Goal: Book appointment/travel/reservation

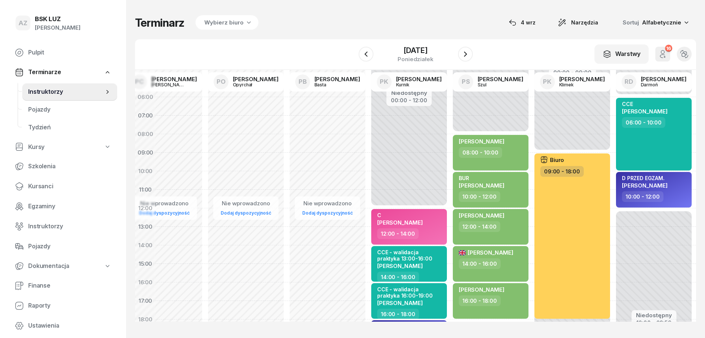
scroll to position [0, 2069]
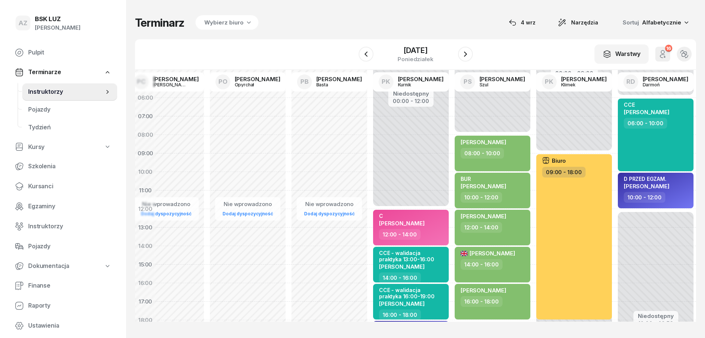
drag, startPoint x: 528, startPoint y: 321, endPoint x: 569, endPoint y: 321, distance: 41.5
click at [569, 321] on div "06:00 07:00 08:00 09:00 10:00 11:00 12:00 13:00 14:00 15:00 16:00 17:00 18:00 1…" at bounding box center [415, 196] width 561 height 252
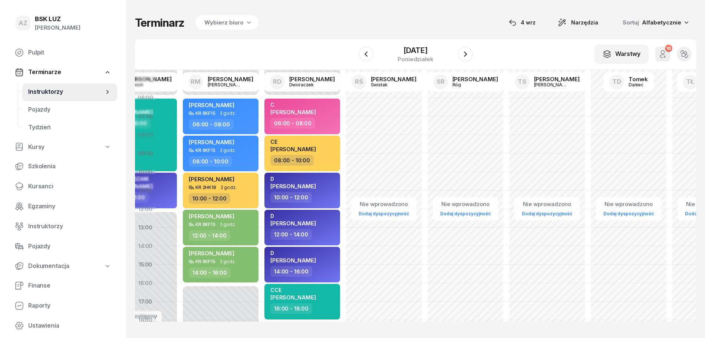
scroll to position [0, 2616]
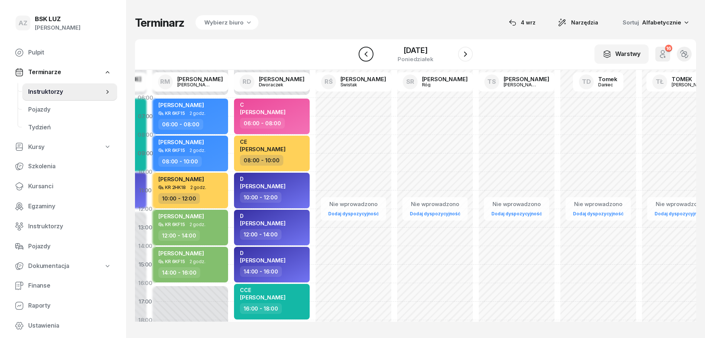
click at [364, 54] on icon "button" at bounding box center [365, 54] width 9 height 9
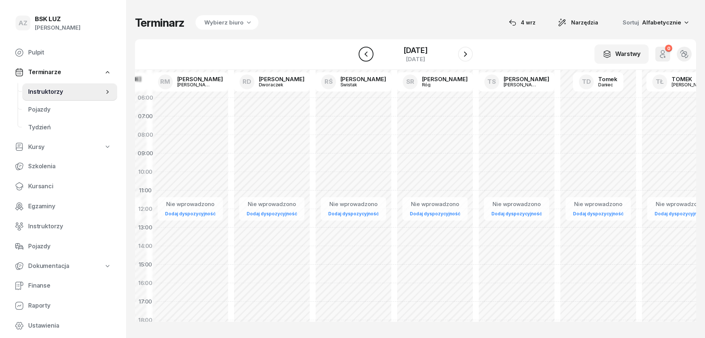
click at [364, 54] on icon "button" at bounding box center [365, 54] width 9 height 9
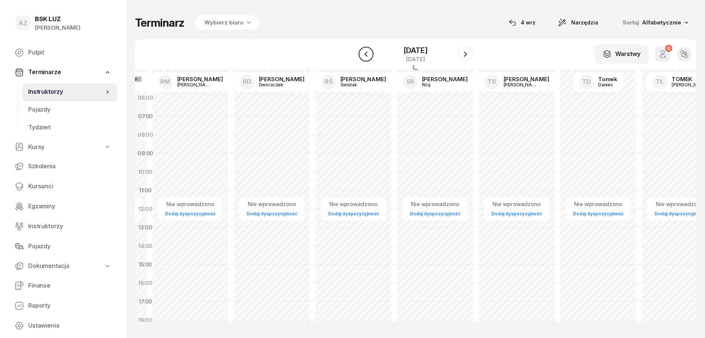
click at [364, 54] on icon "button" at bounding box center [365, 54] width 9 height 9
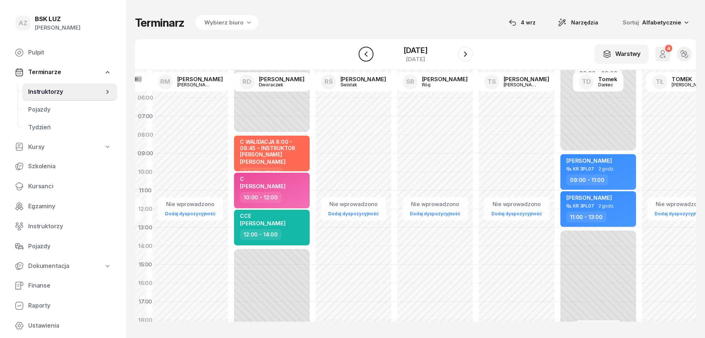
click at [364, 54] on icon "button" at bounding box center [365, 54] width 9 height 9
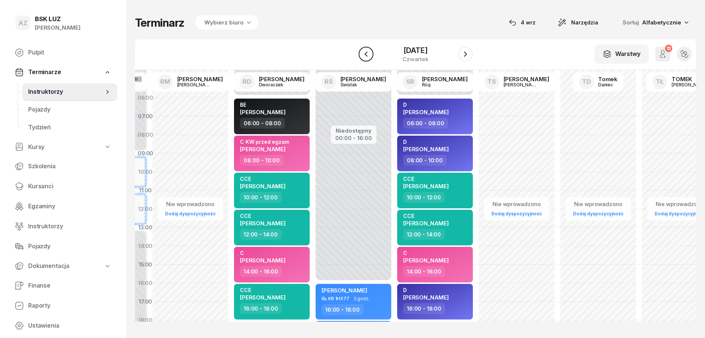
click at [366, 50] on icon "button" at bounding box center [365, 54] width 9 height 9
click at [365, 50] on icon "button" at bounding box center [365, 54] width 9 height 9
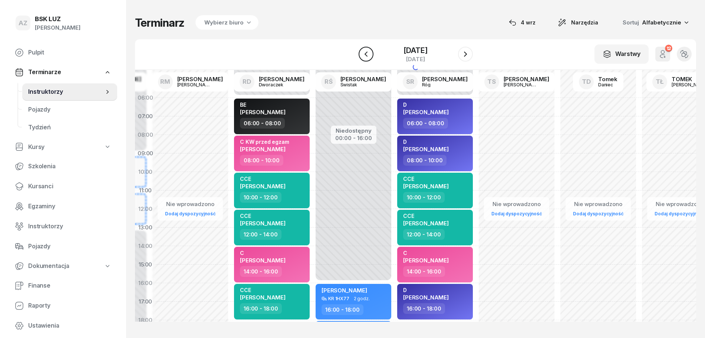
click at [365, 50] on icon "button" at bounding box center [365, 54] width 9 height 9
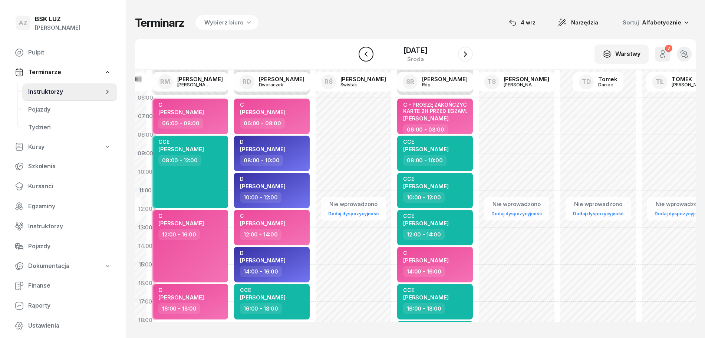
click at [365, 50] on icon "button" at bounding box center [365, 54] width 9 height 9
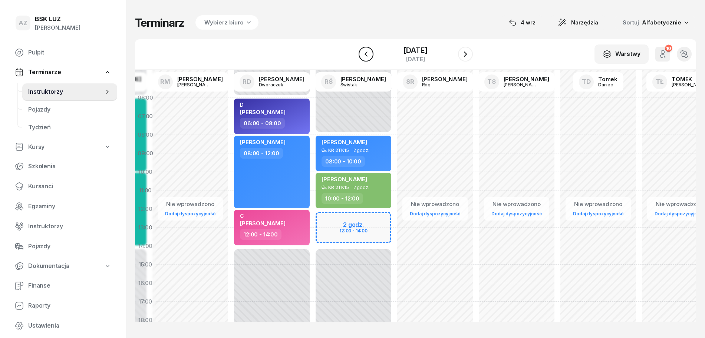
click at [365, 50] on icon "button" at bounding box center [365, 54] width 9 height 9
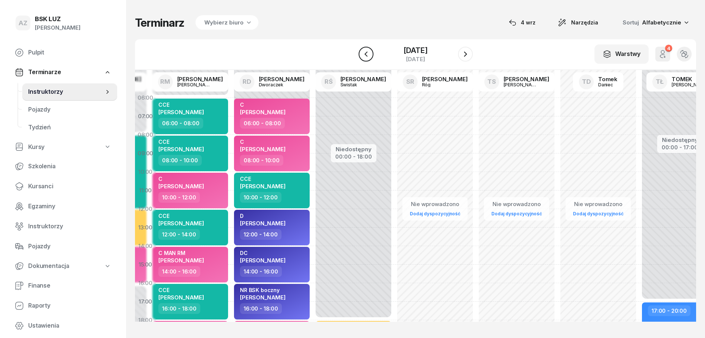
click at [365, 50] on icon "button" at bounding box center [365, 54] width 9 height 9
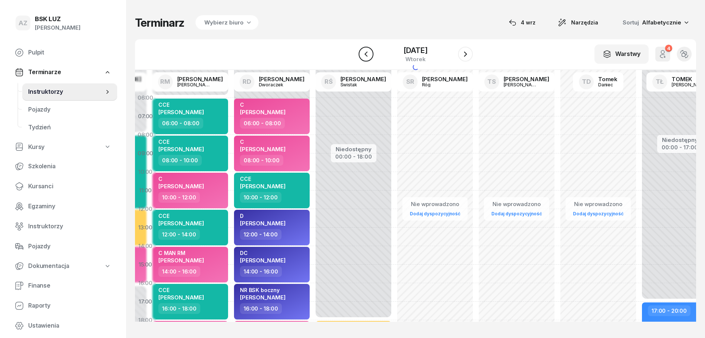
click at [365, 50] on icon "button" at bounding box center [365, 54] width 9 height 9
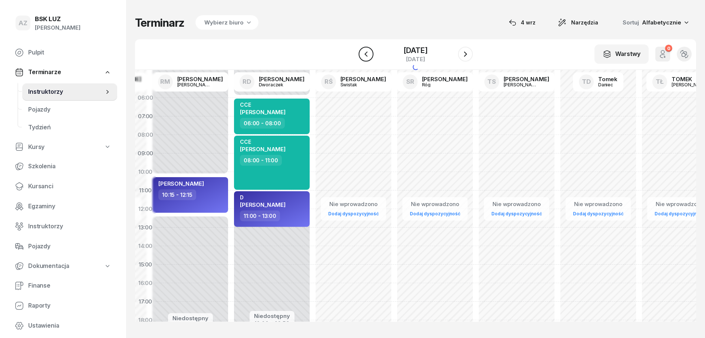
click at [365, 50] on icon "button" at bounding box center [365, 54] width 9 height 9
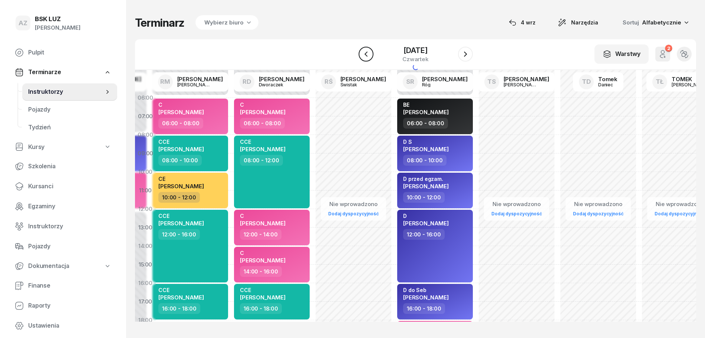
click at [365, 50] on icon "button" at bounding box center [365, 54] width 9 height 9
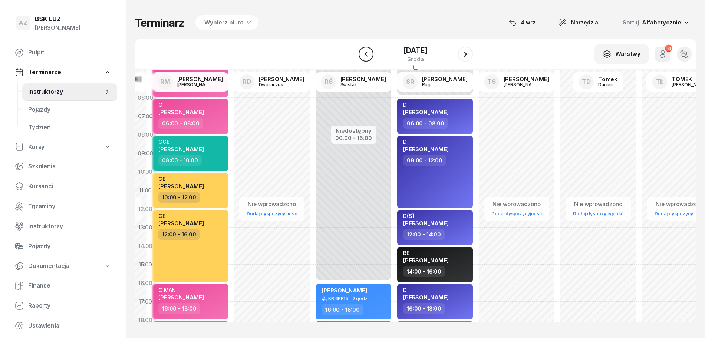
click at [365, 50] on icon "button" at bounding box center [365, 54] width 9 height 9
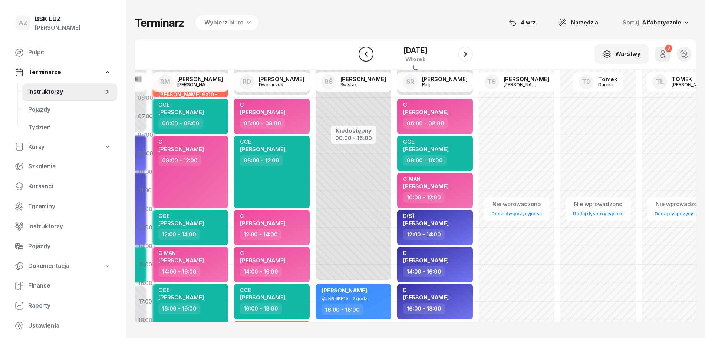
click at [365, 50] on icon "button" at bounding box center [365, 54] width 9 height 9
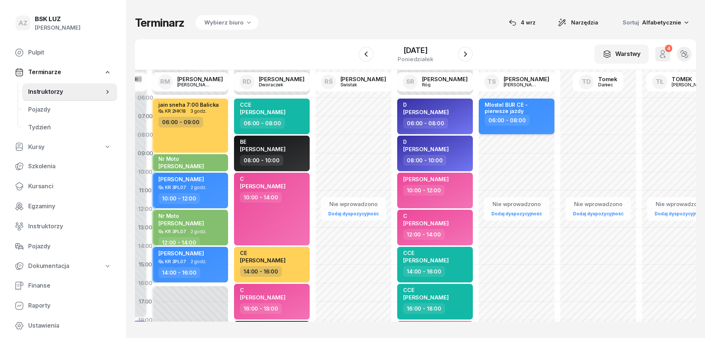
click at [507, 124] on div "06:00 - 08:00" at bounding box center [507, 120] width 45 height 11
select select "06"
select select "08"
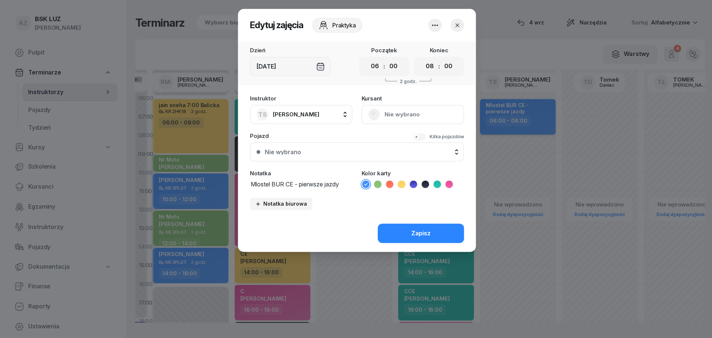
click at [507, 124] on div at bounding box center [356, 169] width 712 height 338
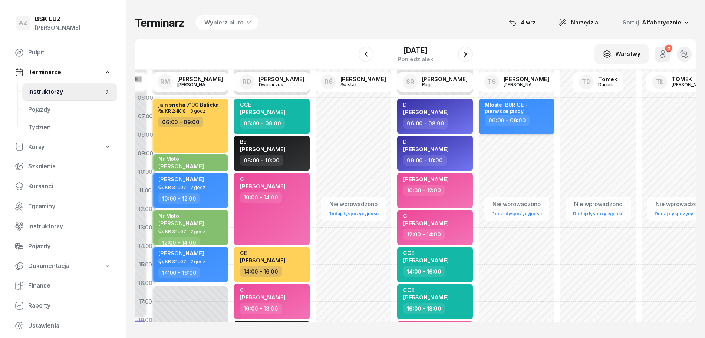
click at [521, 113] on div "Mlostel BUR CE - pierwsze jazdy" at bounding box center [517, 108] width 65 height 13
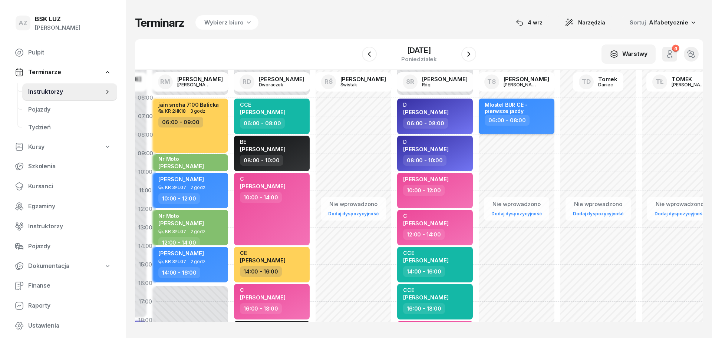
select select "06"
select select "08"
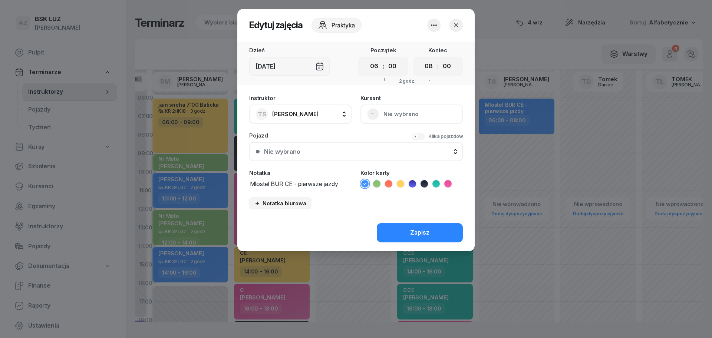
click at [433, 26] on icon "button" at bounding box center [433, 25] width 9 height 9
click at [585, 164] on div at bounding box center [356, 169] width 712 height 338
